Goal: Check status: Check status

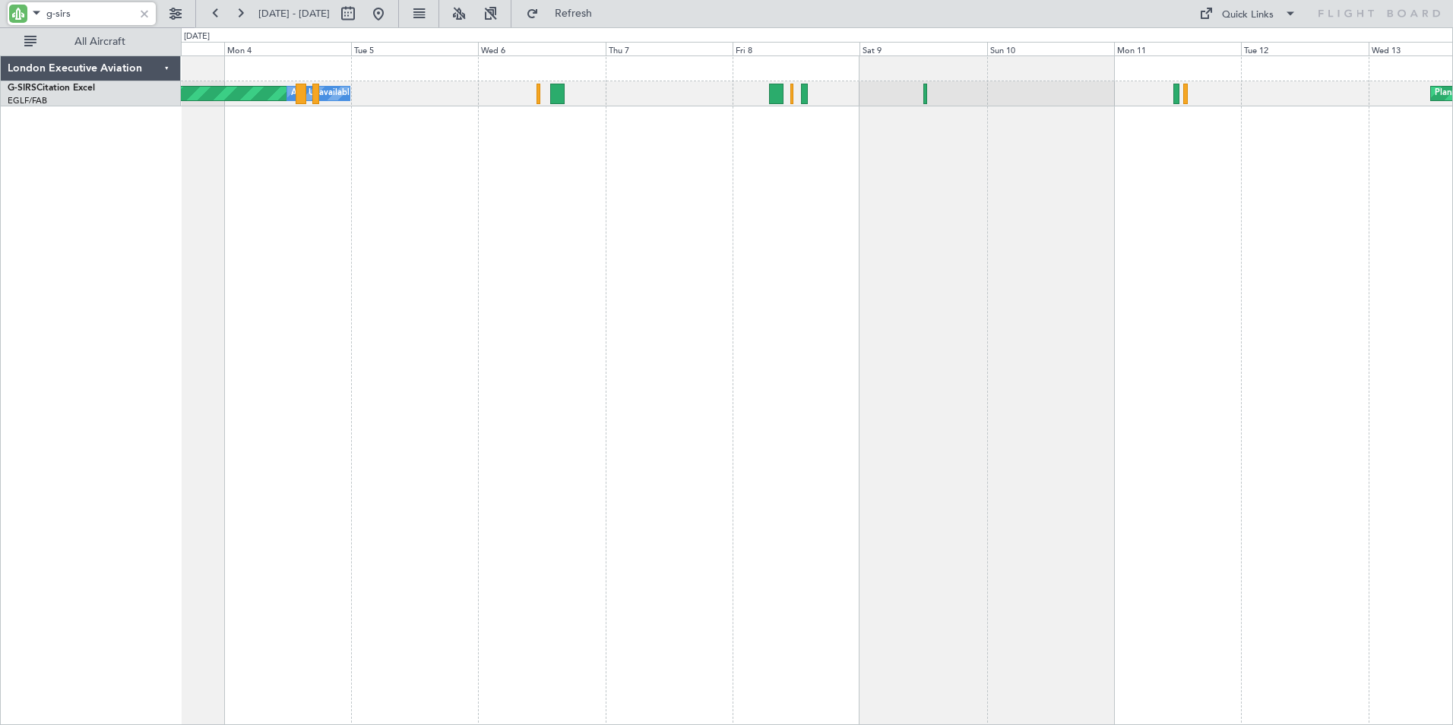
drag, startPoint x: 76, startPoint y: 14, endPoint x: -3, endPoint y: -5, distance: 81.3
click at [0, 0] on html "g-sirs [DATE] - [DATE] Refresh Quick Links All Aircraft Planned Maint [GEOGRAPH…" at bounding box center [726, 362] width 1453 height 725
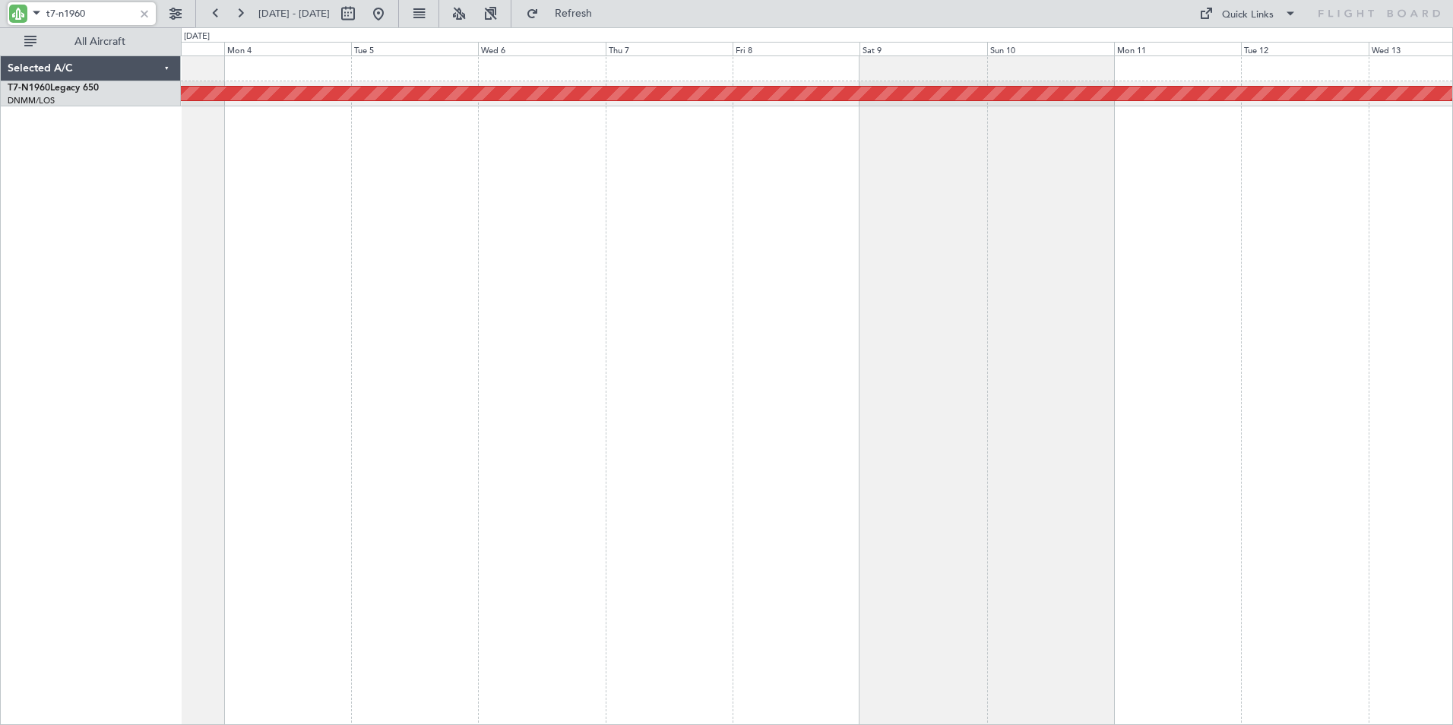
type input "t7-n1960"
click at [854, 204] on div "Planned Maint [GEOGRAPHIC_DATA] ([GEOGRAPHIC_DATA])" at bounding box center [817, 389] width 1272 height 669
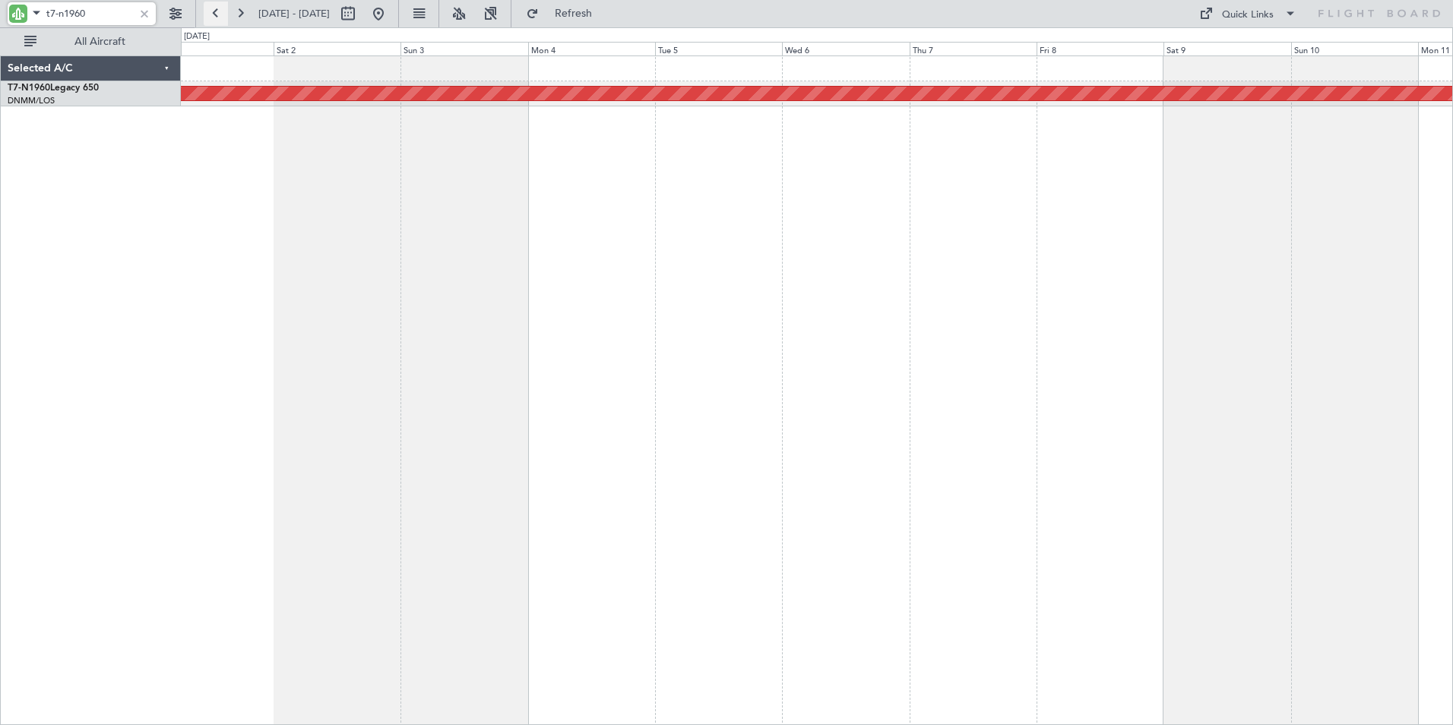
click at [215, 8] on button at bounding box center [216, 14] width 24 height 24
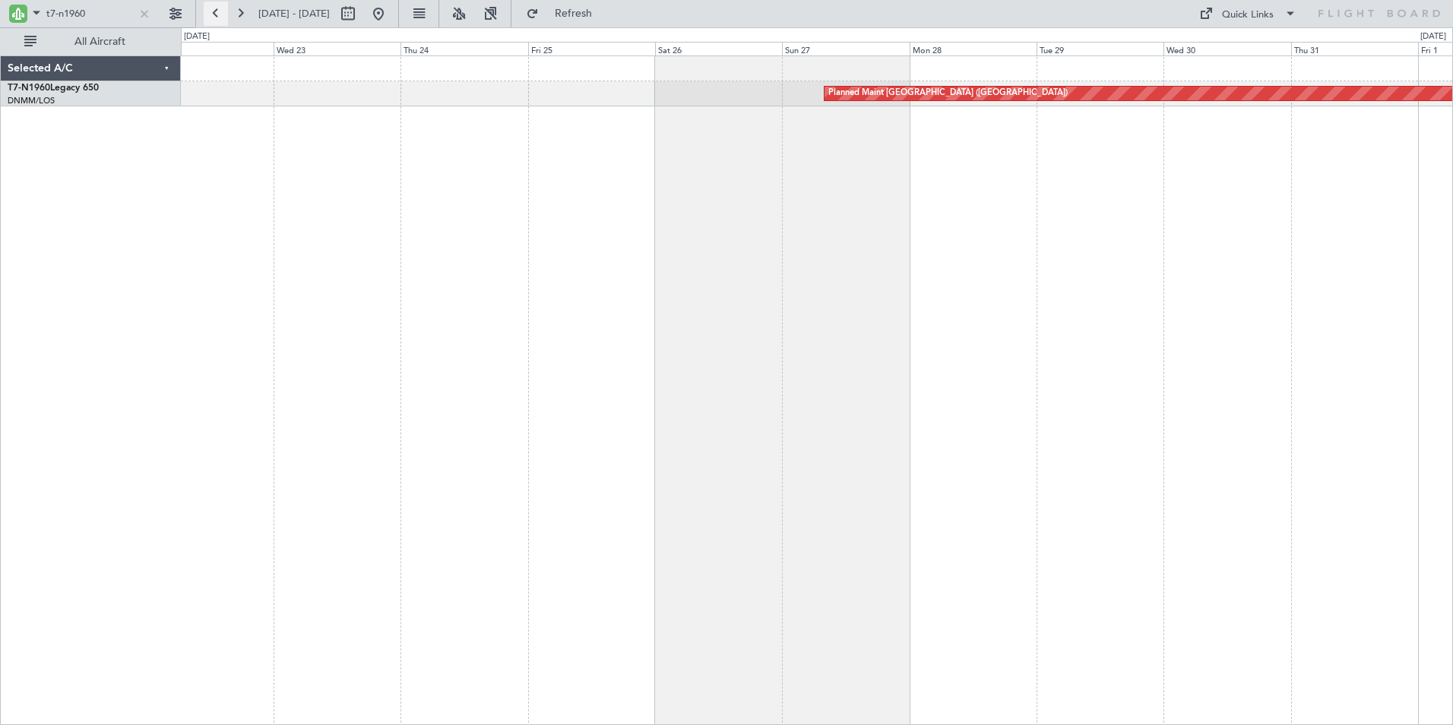
click at [215, 8] on button at bounding box center [216, 14] width 24 height 24
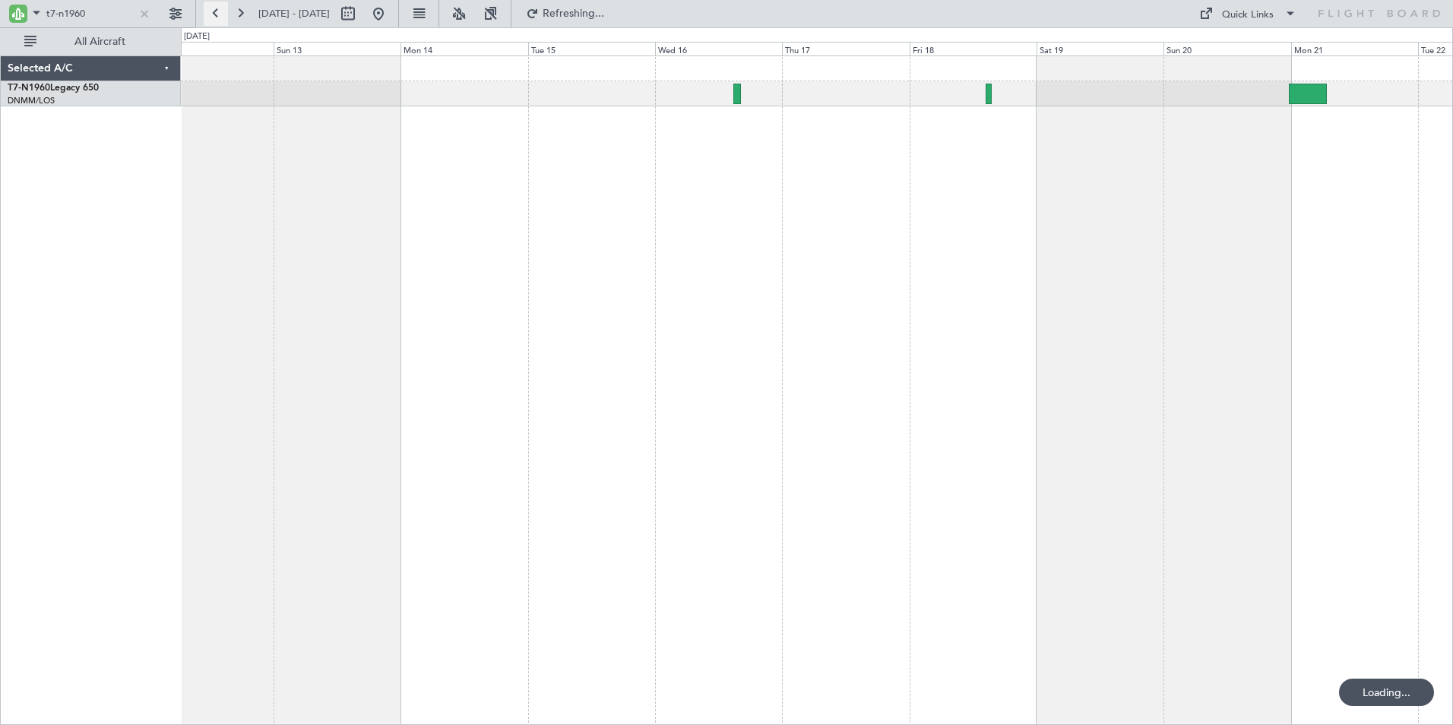
click at [215, 8] on button at bounding box center [216, 14] width 24 height 24
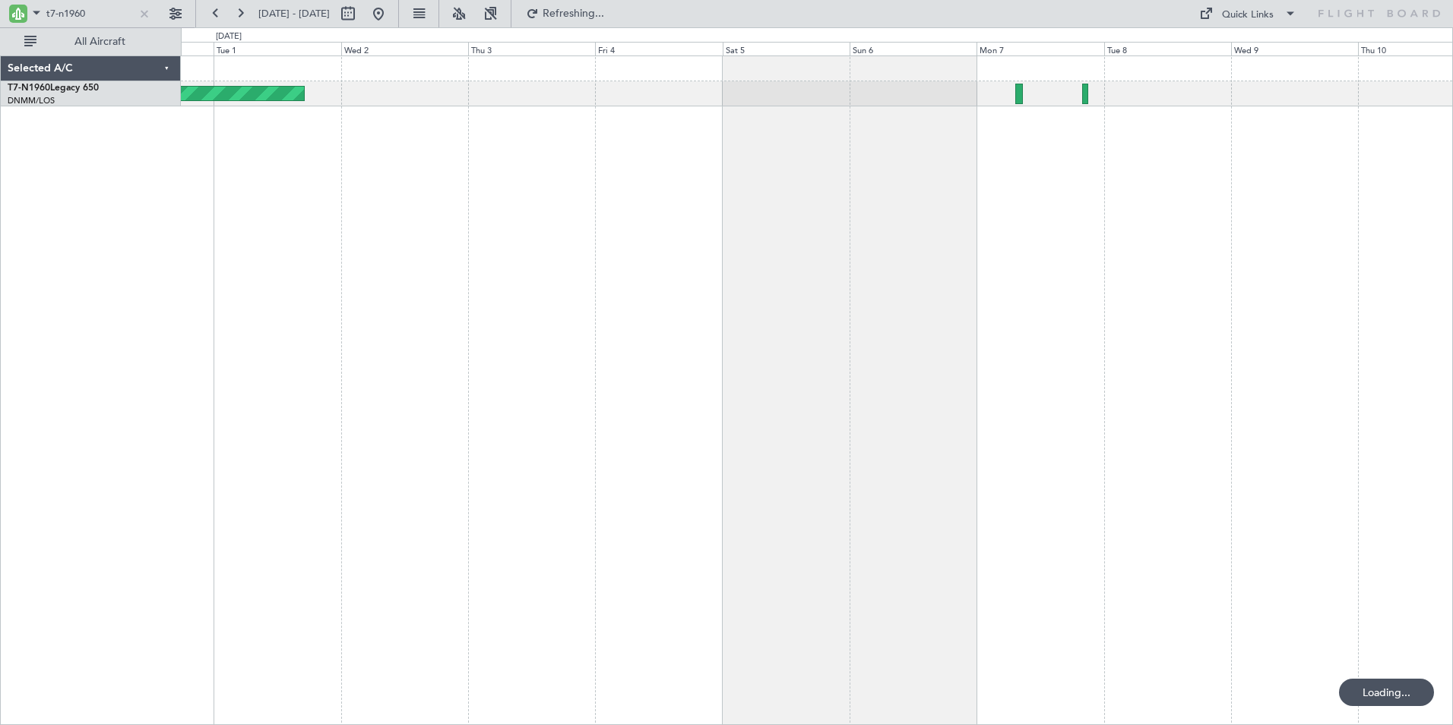
click at [502, 150] on div "AOG Maint London ([GEOGRAPHIC_DATA])" at bounding box center [817, 389] width 1272 height 669
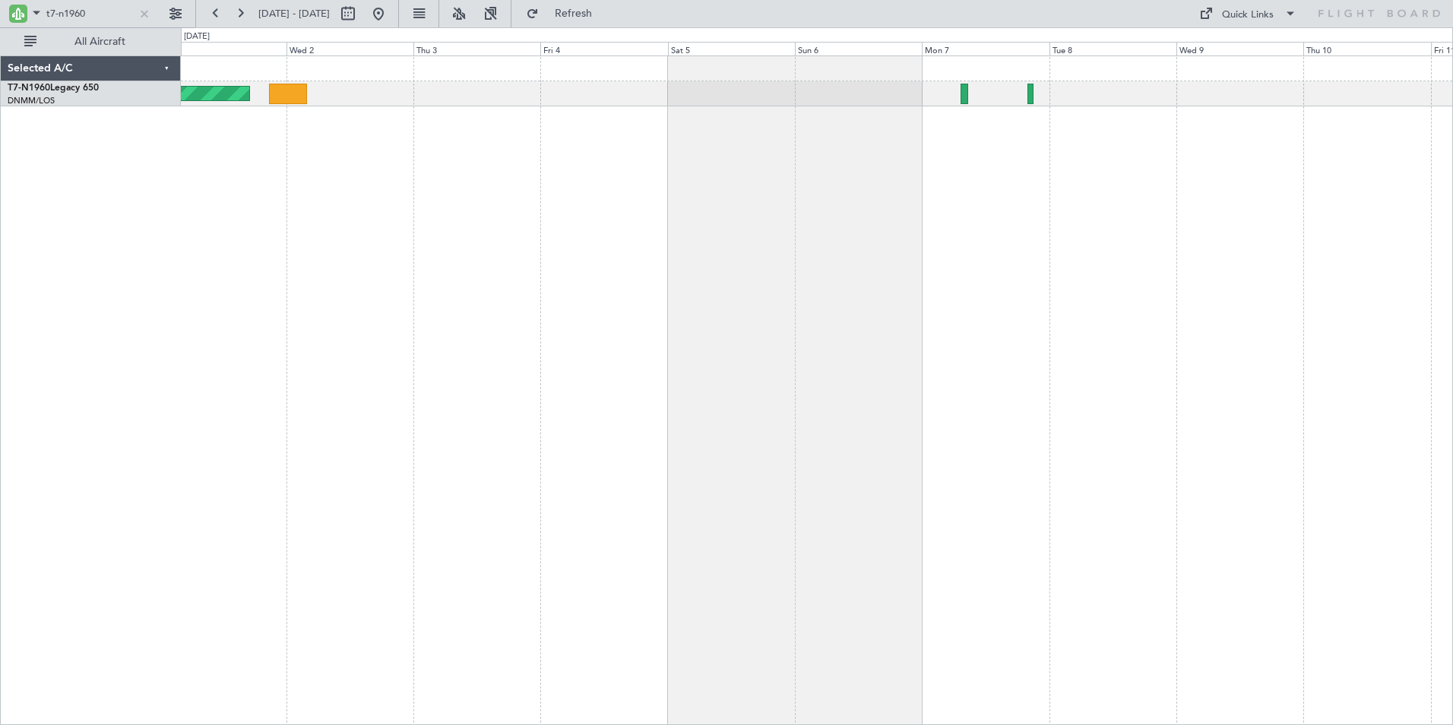
click at [437, 175] on div "AOG Maint London ([GEOGRAPHIC_DATA])" at bounding box center [817, 389] width 1272 height 669
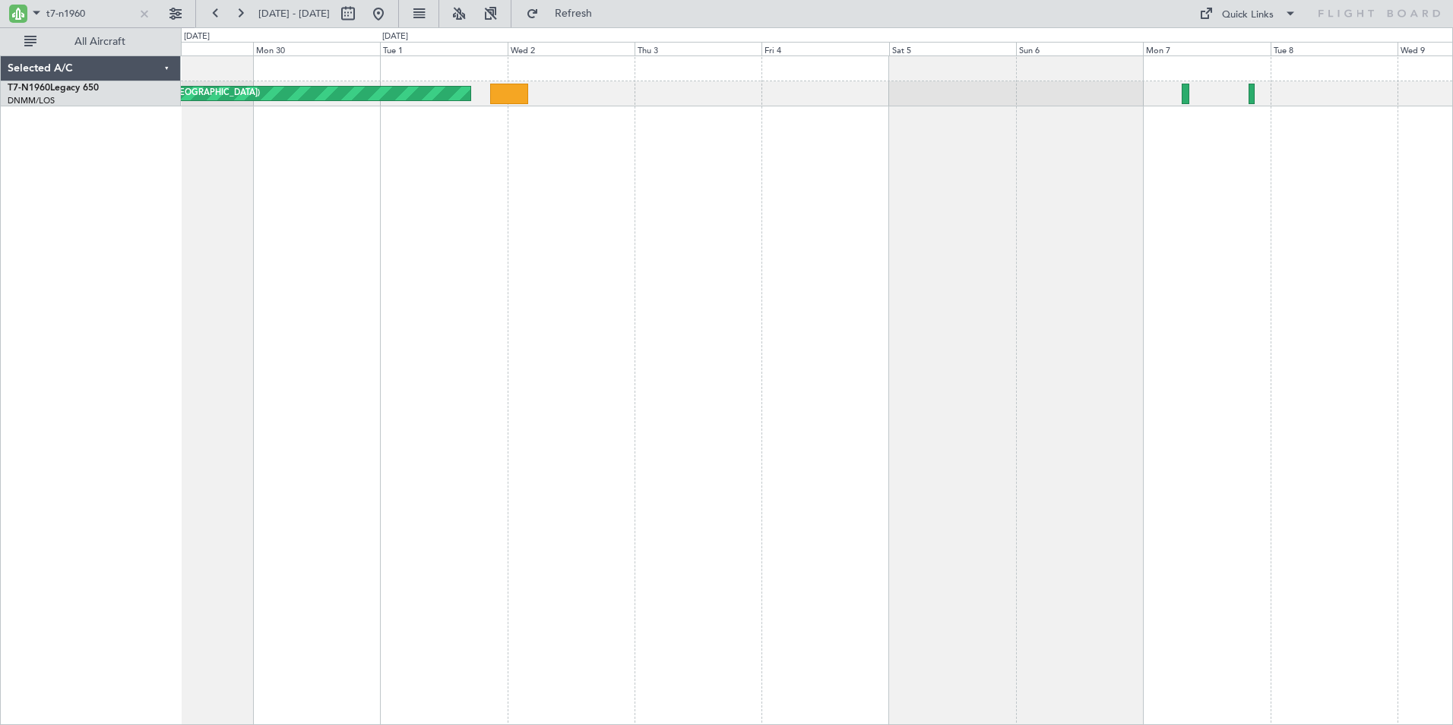
click at [491, 188] on div "AOG Maint London ([GEOGRAPHIC_DATA]) Planned Maint [GEOGRAPHIC_DATA] ([GEOGRAPH…" at bounding box center [817, 389] width 1272 height 669
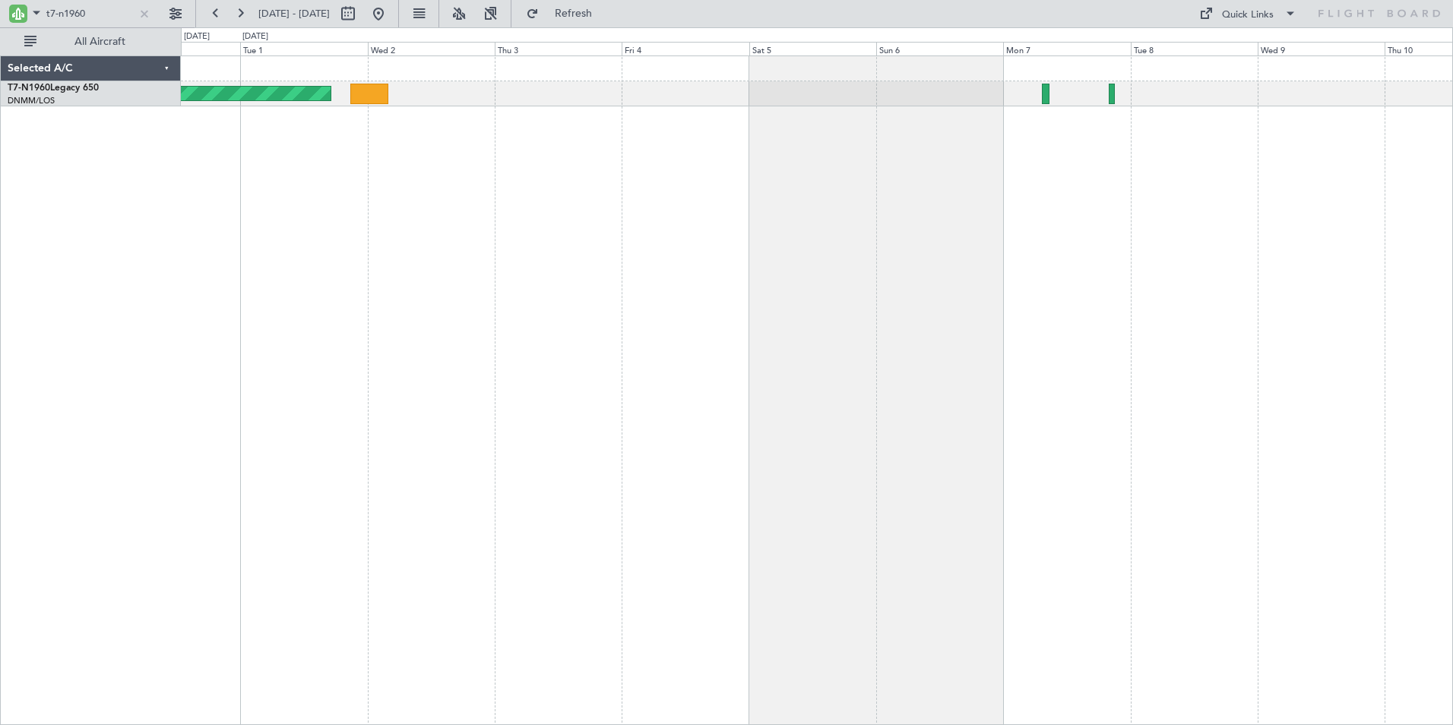
click at [898, 202] on div "AOG Maint London ([GEOGRAPHIC_DATA])" at bounding box center [817, 389] width 1272 height 669
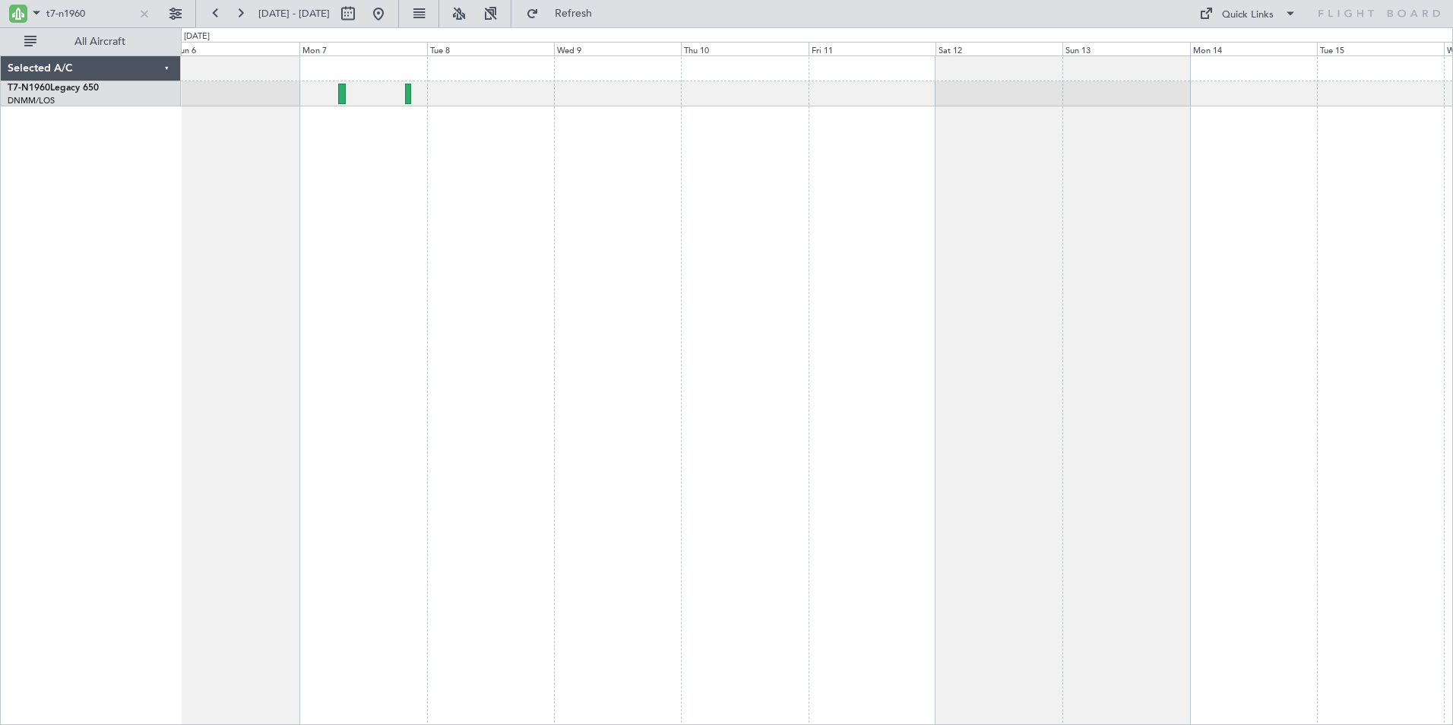
click at [503, 285] on div at bounding box center [817, 389] width 1272 height 669
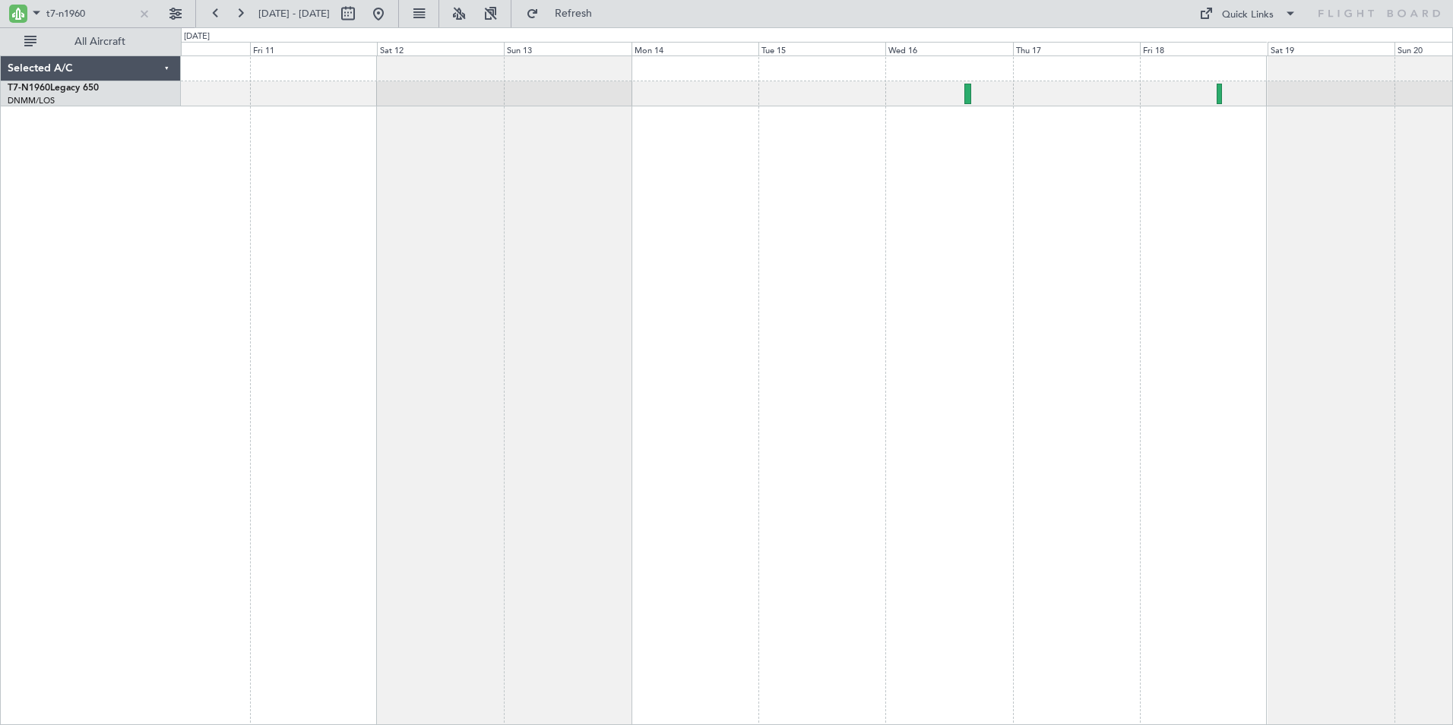
click at [573, 255] on div at bounding box center [817, 389] width 1272 height 669
click at [569, 253] on div at bounding box center [817, 389] width 1272 height 669
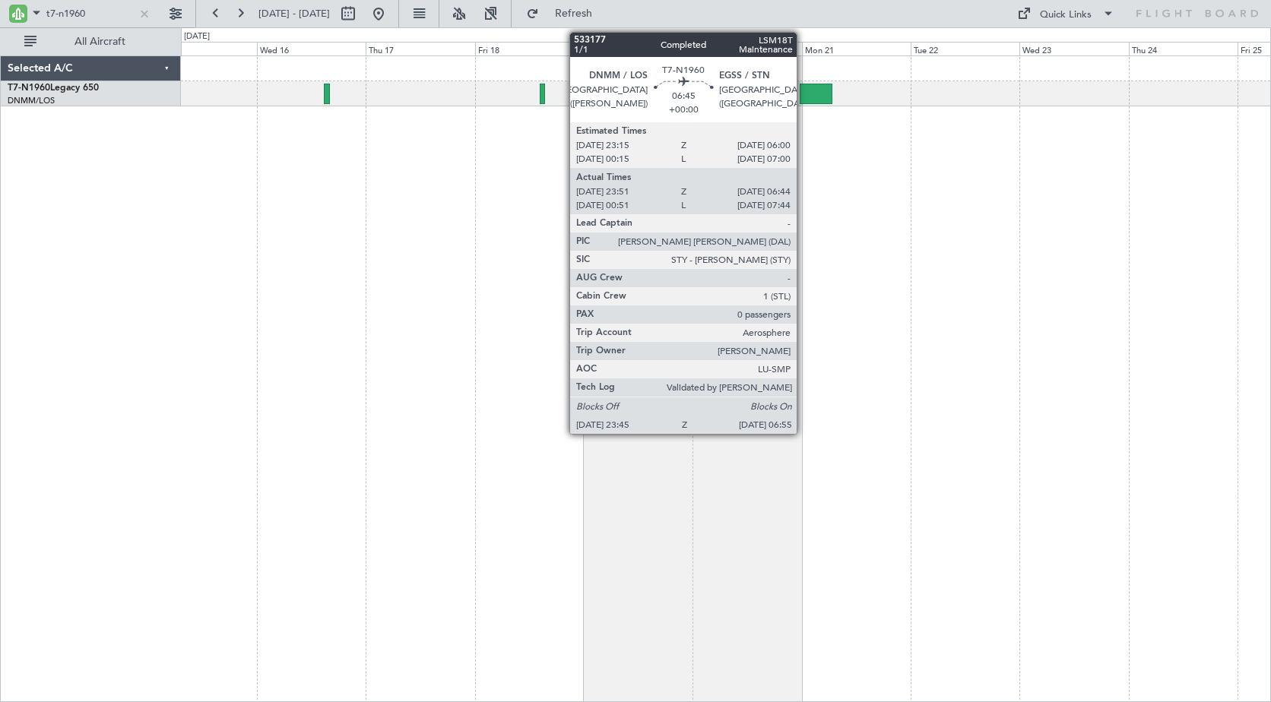
click at [803, 90] on div at bounding box center [815, 94] width 33 height 21
